Goal: Task Accomplishment & Management: Complete application form

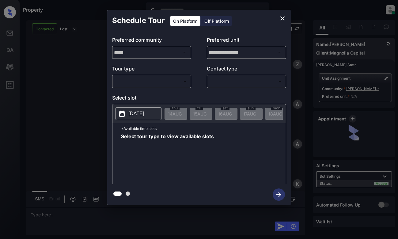
scroll to position [193, 0]
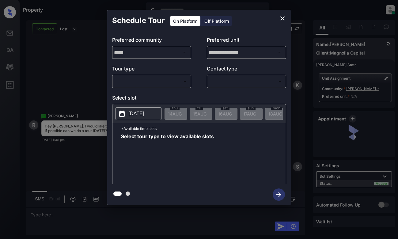
click at [167, 81] on body "Property Dominic Ceralde Online Set yourself offline Set yourself on break Prof…" at bounding box center [199, 119] width 398 height 239
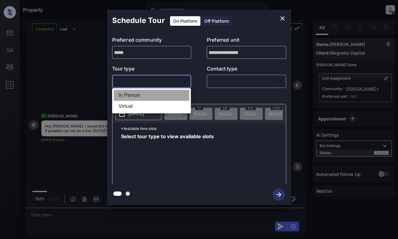
click at [167, 97] on li "In Person" at bounding box center [152, 95] width 76 height 11
type input "********"
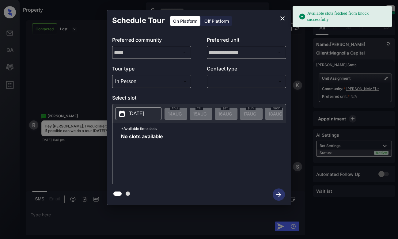
click at [144, 114] on p "2025-08-14" at bounding box center [137, 113] width 16 height 7
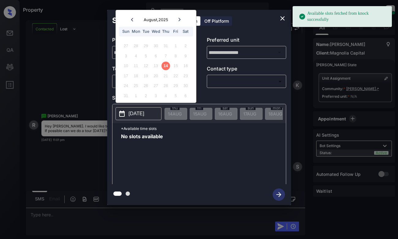
click at [278, 17] on button "close" at bounding box center [282, 18] width 12 height 12
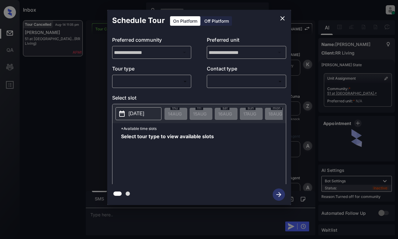
scroll to position [987, 0]
click at [164, 87] on div "​ ​" at bounding box center [151, 81] width 79 height 13
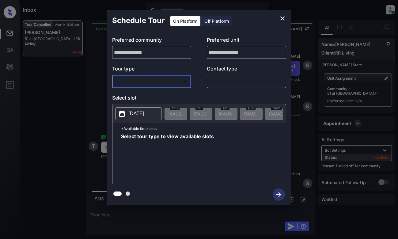
click at [167, 83] on body "Inbox Dominic Ceralde Online Set yourself offline Set yourself on break Profile…" at bounding box center [199, 119] width 398 height 239
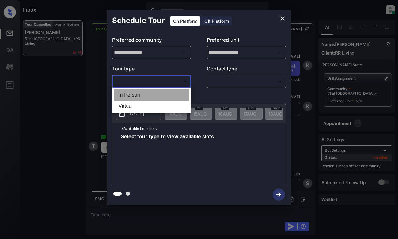
click at [167, 96] on li "In Person" at bounding box center [152, 94] width 76 height 11
type input "********"
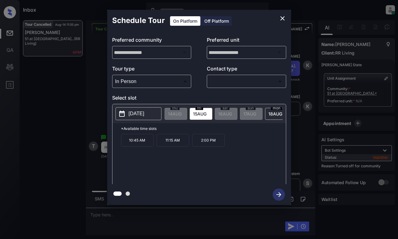
click at [141, 109] on button "2025-08-15" at bounding box center [138, 113] width 46 height 13
click at [140, 111] on p "2025-08-15" at bounding box center [137, 113] width 16 height 7
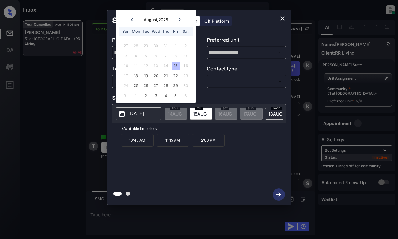
click at [178, 162] on div "10:45 AM 11:15 AM 2:00 PM" at bounding box center [203, 158] width 165 height 49
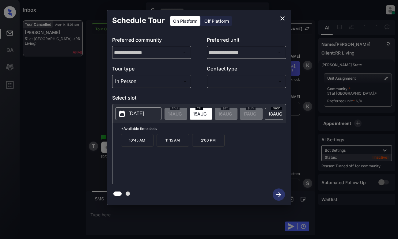
click at [260, 28] on div "Schedule Tour On Platform Off Platform" at bounding box center [199, 20] width 184 height 21
click at [285, 18] on icon "close" at bounding box center [282, 18] width 7 height 7
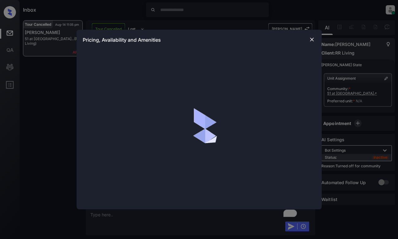
scroll to position [1171, 0]
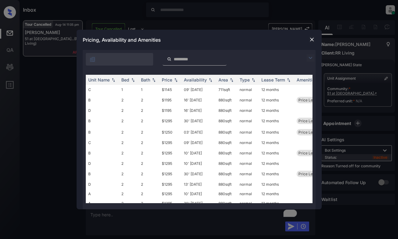
click at [312, 43] on div at bounding box center [311, 39] width 7 height 7
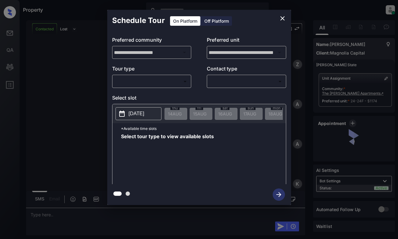
scroll to position [398, 0]
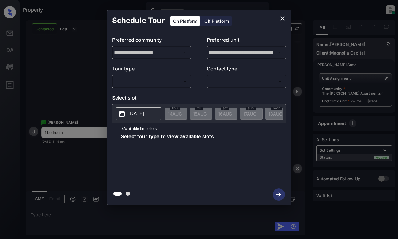
click at [164, 84] on body "Property Dominic Ceralde Online Set yourself offline Set yourself on break Prof…" at bounding box center [199, 119] width 398 height 239
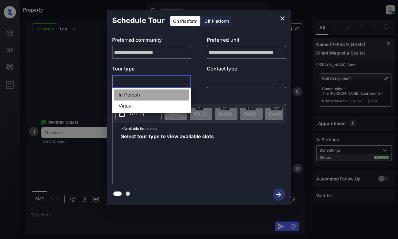
click at [164, 95] on li "In Person" at bounding box center [152, 94] width 76 height 11
type input "********"
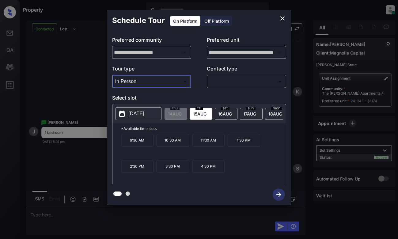
click at [282, 20] on icon "close" at bounding box center [282, 18] width 7 height 7
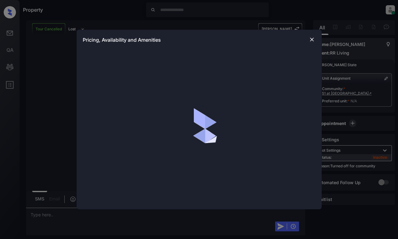
scroll to position [1641, 0]
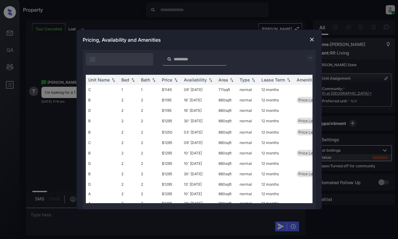
click at [308, 56] on img at bounding box center [309, 57] width 7 height 7
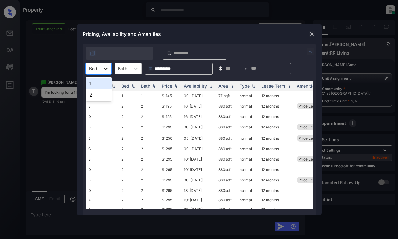
click at [103, 68] on icon at bounding box center [106, 69] width 6 height 6
click at [96, 84] on div "1" at bounding box center [99, 83] width 26 height 11
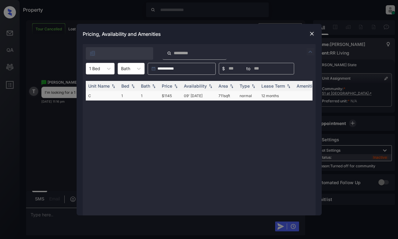
click at [173, 97] on td "$1145" at bounding box center [170, 95] width 22 height 9
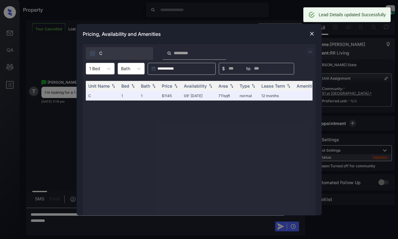
click at [310, 32] on img at bounding box center [312, 34] width 6 height 6
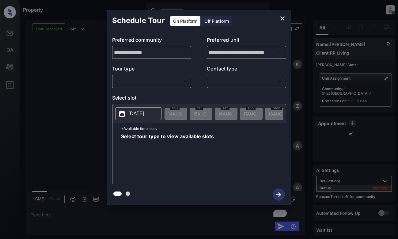
scroll to position [1878, 0]
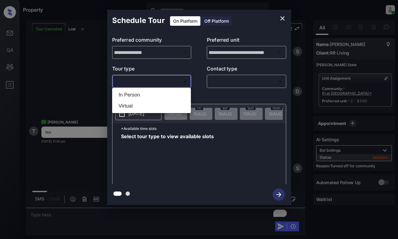
click at [146, 83] on body "Property [PERSON_NAME] Online Set yourself offline Set yourself on break Profil…" at bounding box center [199, 119] width 398 height 239
click at [148, 94] on li "In Person" at bounding box center [152, 94] width 76 height 11
type input "********"
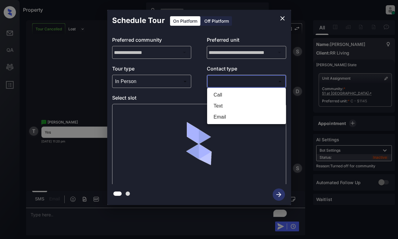
click at [246, 84] on body "Property Dominic Ceralde Online Set yourself offline Set yourself on break Prof…" at bounding box center [199, 119] width 398 height 239
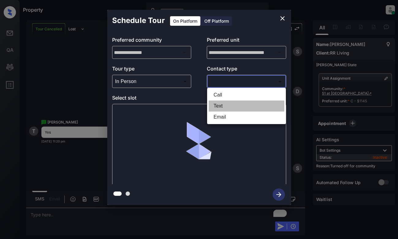
click at [240, 108] on li "Text" at bounding box center [246, 105] width 76 height 11
type input "****"
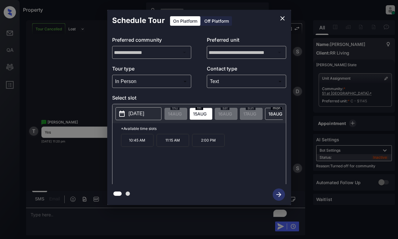
click at [182, 113] on span "15 AUG" at bounding box center [175, 113] width 14 height 5
click at [135, 144] on p "10:45 AM" at bounding box center [137, 140] width 32 height 13
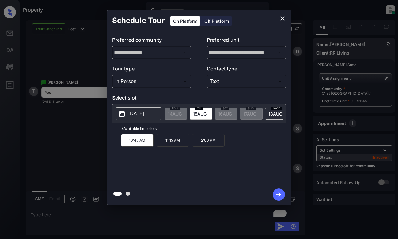
click at [149, 161] on div "10:45 AM 11:15 AM 2:00 PM" at bounding box center [203, 158] width 165 height 49
click at [139, 145] on p "10:45 AM" at bounding box center [137, 140] width 32 height 13
click at [274, 193] on icon "button" at bounding box center [278, 194] width 12 height 12
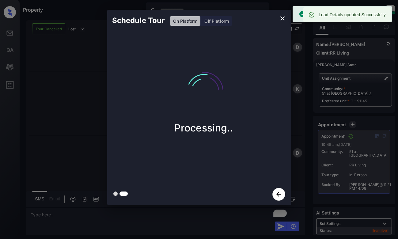
scroll to position [2151, 0]
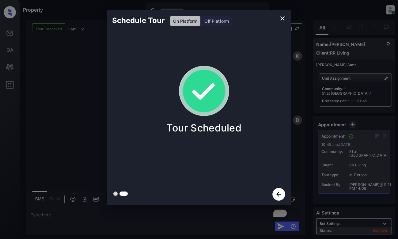
click at [89, 148] on div "Schedule Tour On Platform Off Platform Tour Scheduled" at bounding box center [199, 107] width 398 height 215
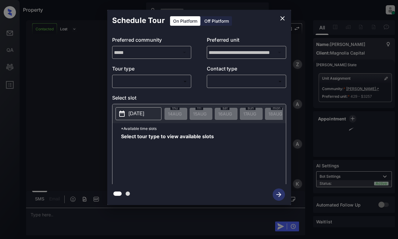
scroll to position [643, 0]
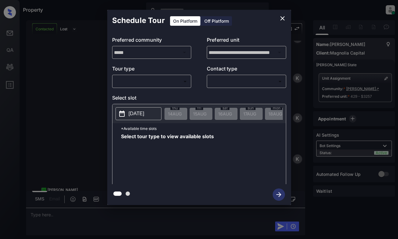
click at [154, 80] on body "Property Dominic Ceralde Online Set yourself offline Set yourself on break Prof…" at bounding box center [199, 119] width 398 height 239
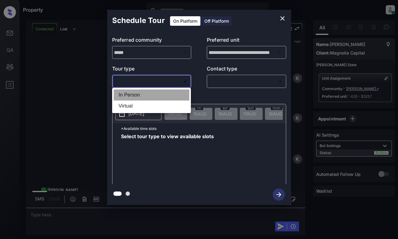
click at [157, 96] on li "In Person" at bounding box center [152, 94] width 76 height 11
type input "********"
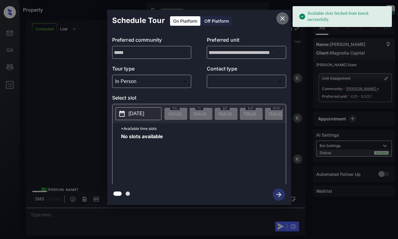
click at [280, 16] on icon "close" at bounding box center [282, 18] width 7 height 7
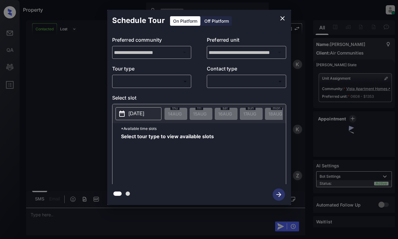
scroll to position [914, 0]
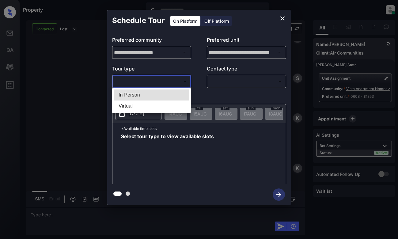
click at [159, 78] on body "Property [PERSON_NAME] Online Set yourself offline Set yourself on break Profil…" at bounding box center [199, 119] width 398 height 239
click at [165, 93] on li "In Person" at bounding box center [152, 94] width 76 height 11
type input "********"
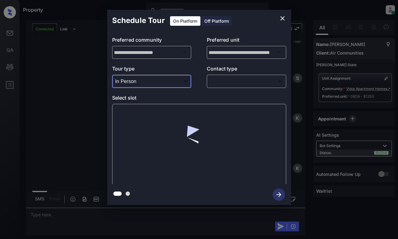
click at [236, 81] on body "Property [PERSON_NAME] Online Set yourself offline Set yourself on break Profil…" at bounding box center [199, 119] width 398 height 239
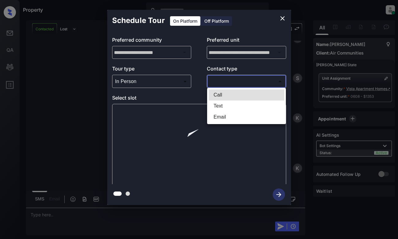
click at [240, 106] on li "Text" at bounding box center [246, 105] width 76 height 11
type input "****"
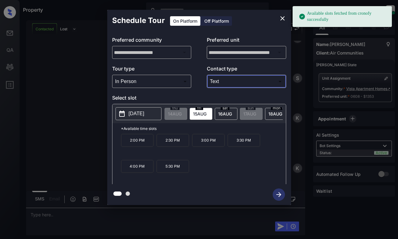
click at [280, 17] on icon "close" at bounding box center [282, 18] width 7 height 7
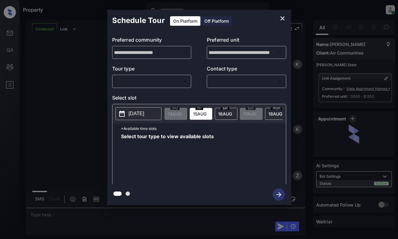
scroll to position [914, 0]
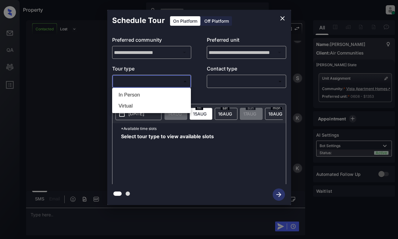
click at [173, 84] on body "Property [PERSON_NAME] Online Set yourself offline Set yourself on break Profil…" at bounding box center [199, 119] width 398 height 239
click at [172, 93] on li "In Person" at bounding box center [152, 94] width 76 height 11
type input "********"
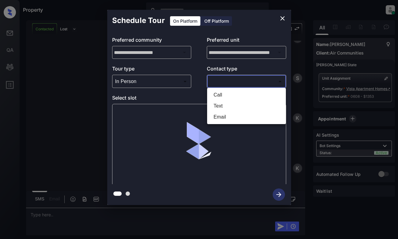
click at [238, 86] on body "Property [PERSON_NAME] Online Set yourself offline Set yourself on break Profil…" at bounding box center [199, 119] width 398 height 239
click at [238, 104] on li "Text" at bounding box center [246, 105] width 76 height 11
type input "****"
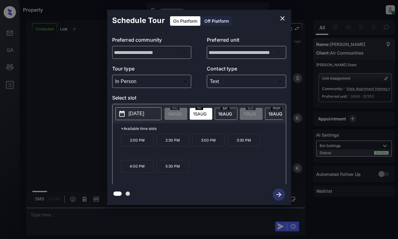
click at [140, 116] on p "[DATE]" at bounding box center [137, 113] width 16 height 7
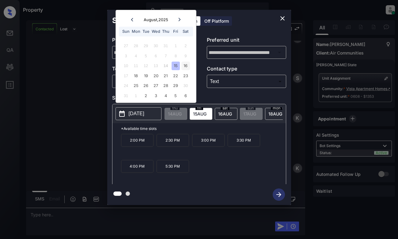
click at [184, 67] on div "16" at bounding box center [185, 66] width 8 height 8
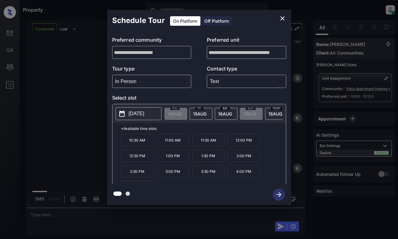
click at [211, 174] on p "3:30 PM" at bounding box center [208, 171] width 32 height 13
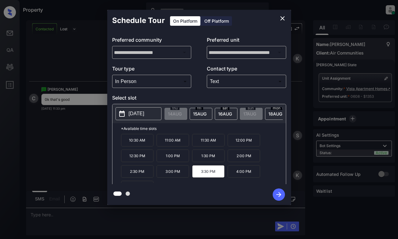
scroll to position [1030, 0]
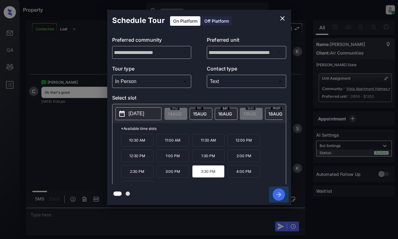
click at [277, 192] on icon "button" at bounding box center [278, 194] width 12 height 12
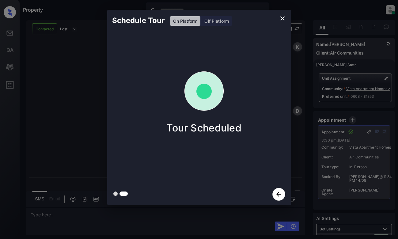
scroll to position [1358, 0]
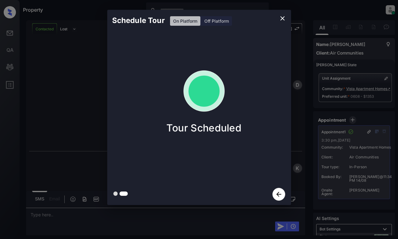
click at [75, 86] on div "Schedule Tour On Platform Off Platform Tour Scheduled" at bounding box center [199, 107] width 398 height 215
